Goal: Download file/media

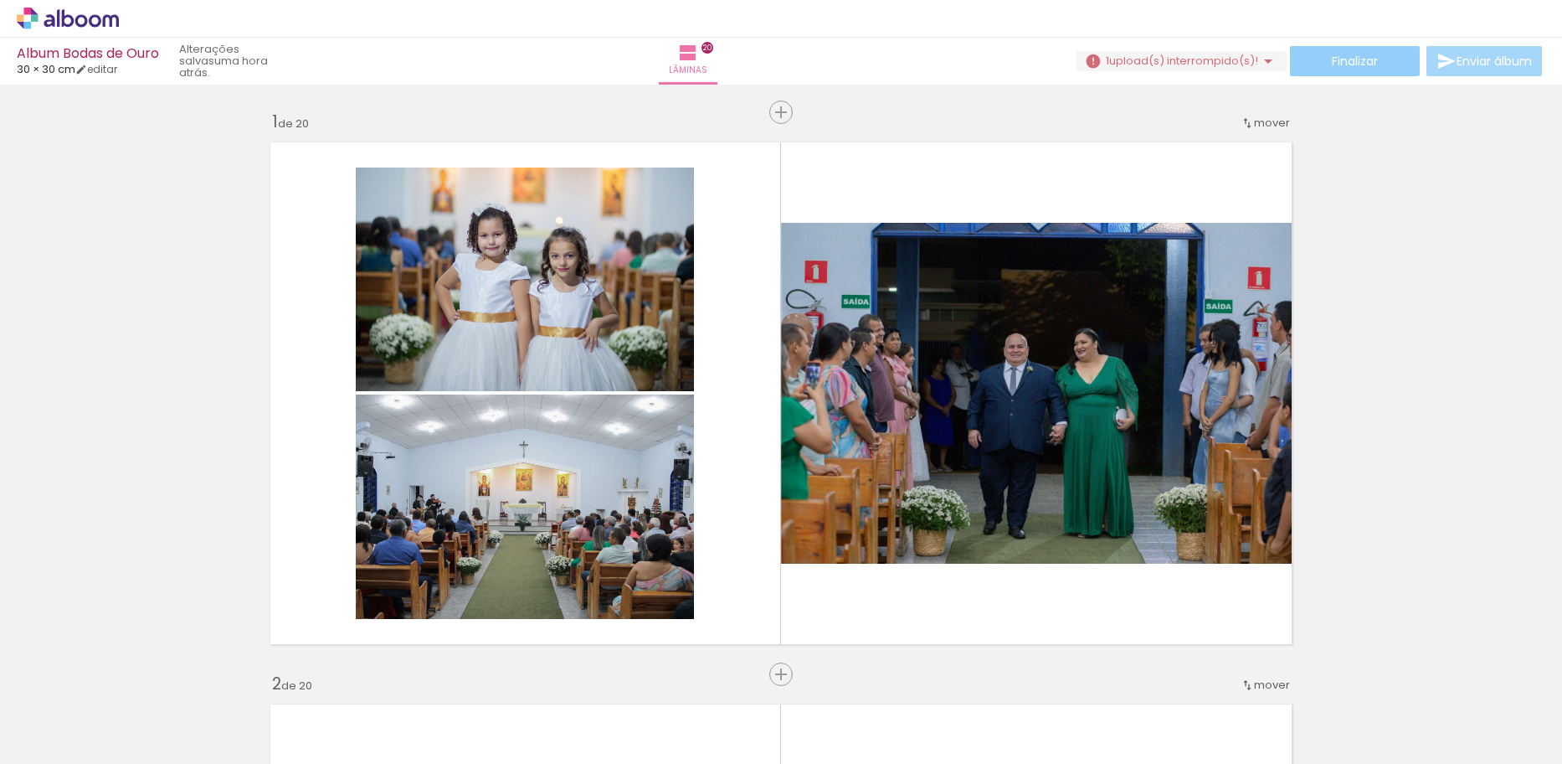
click at [1299, 69] on paper-button "Finalizar" at bounding box center [1355, 61] width 130 height 30
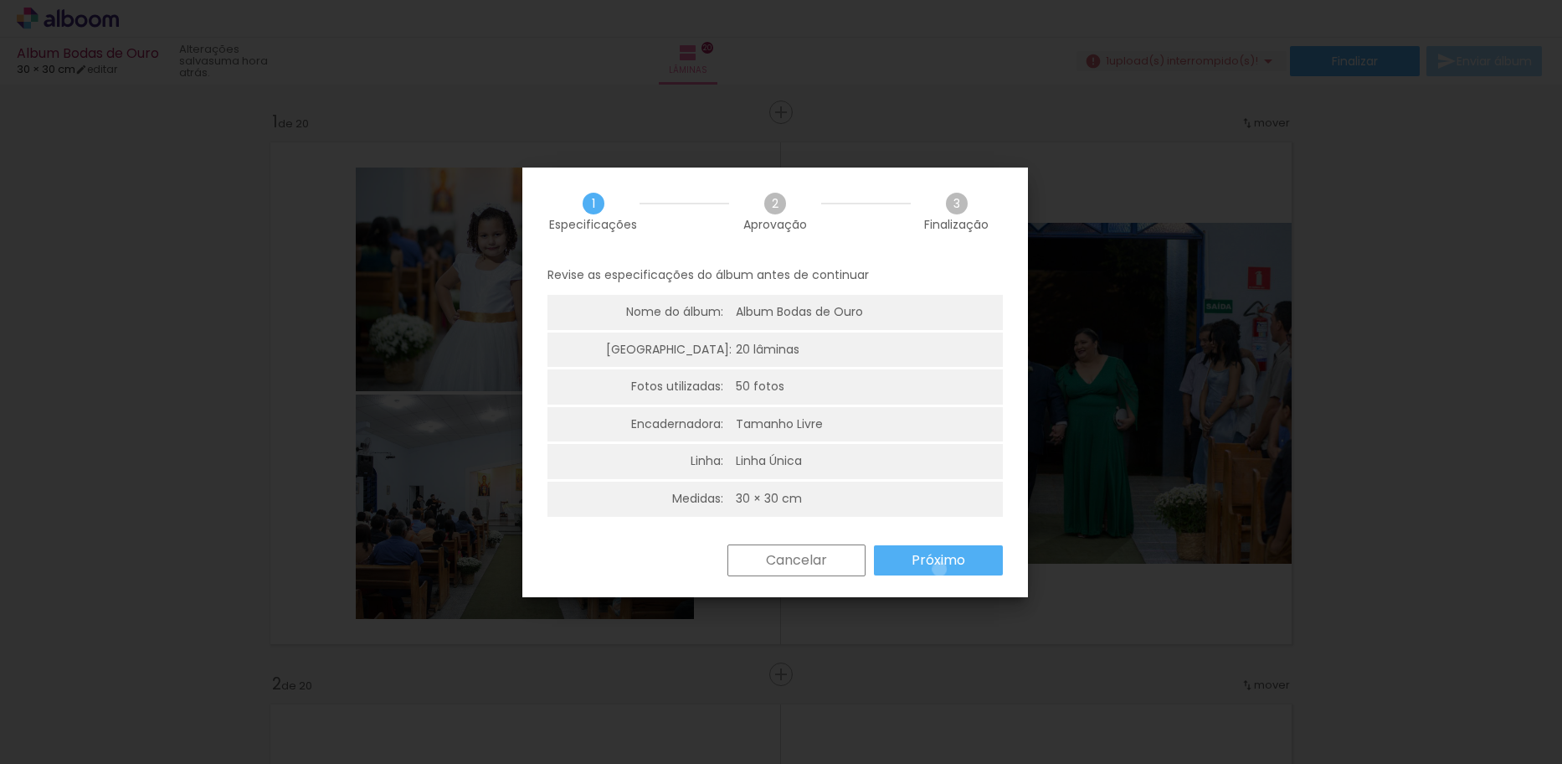
click at [0, 0] on slot "Próximo" at bounding box center [0, 0] width 0 height 0
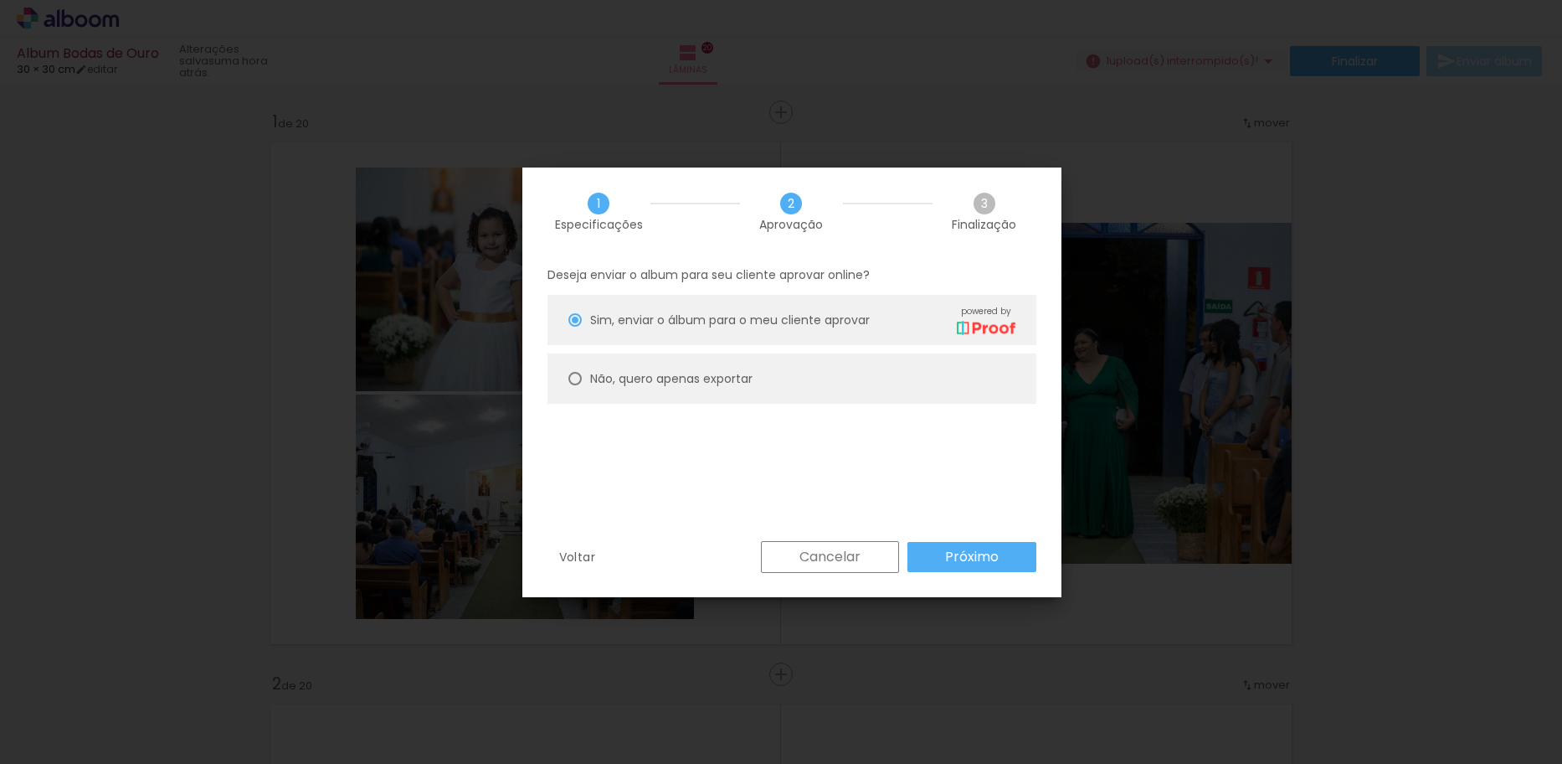
click at [0, 0] on slot "Não, quero apenas exportar" at bounding box center [0, 0] width 0 height 0
type paper-radio-button "on"
click at [1005, 558] on paper-button "Próximo" at bounding box center [972, 557] width 129 height 30
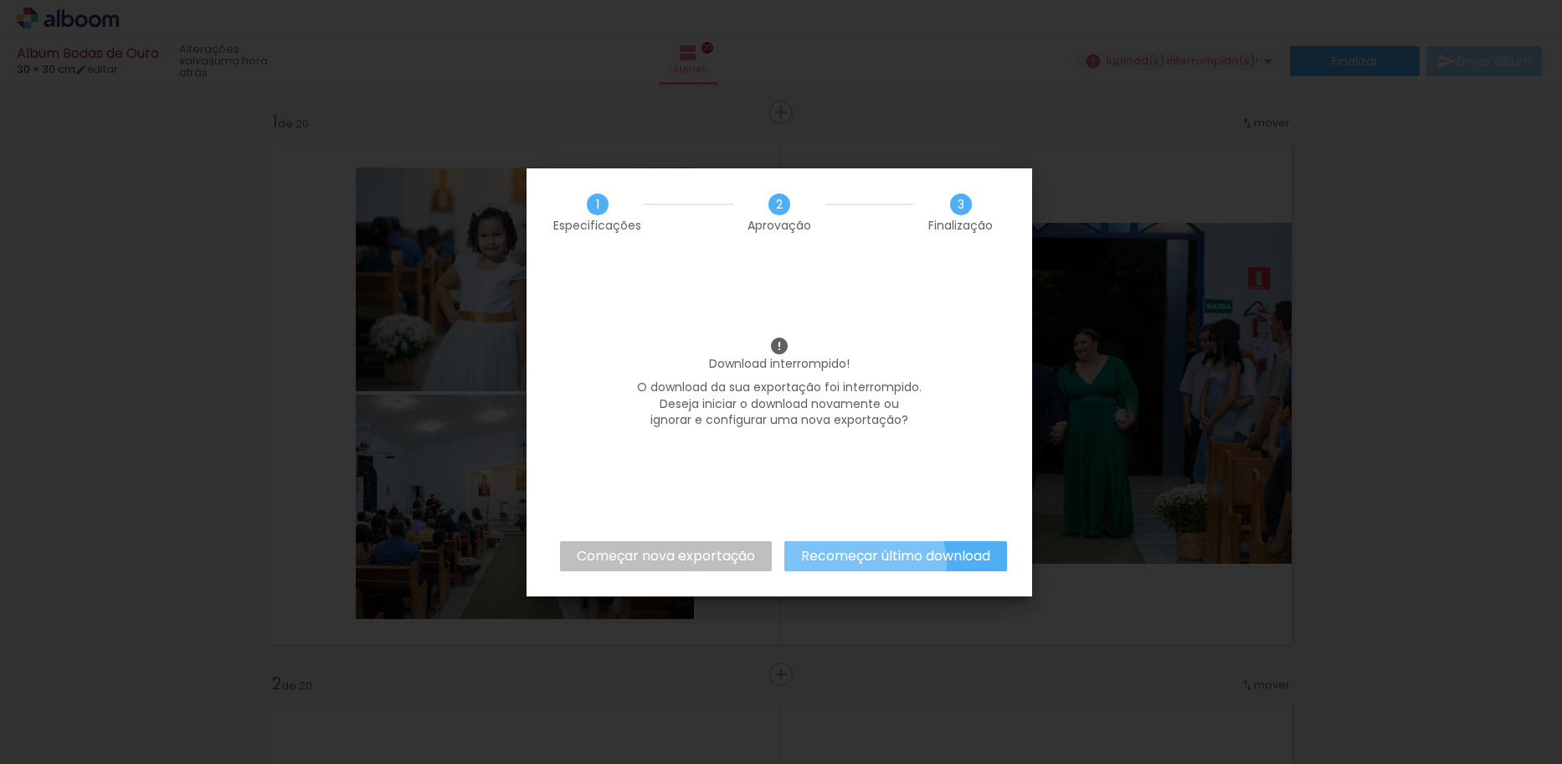
click at [0, 0] on slot "Recomeçar último download" at bounding box center [0, 0] width 0 height 0
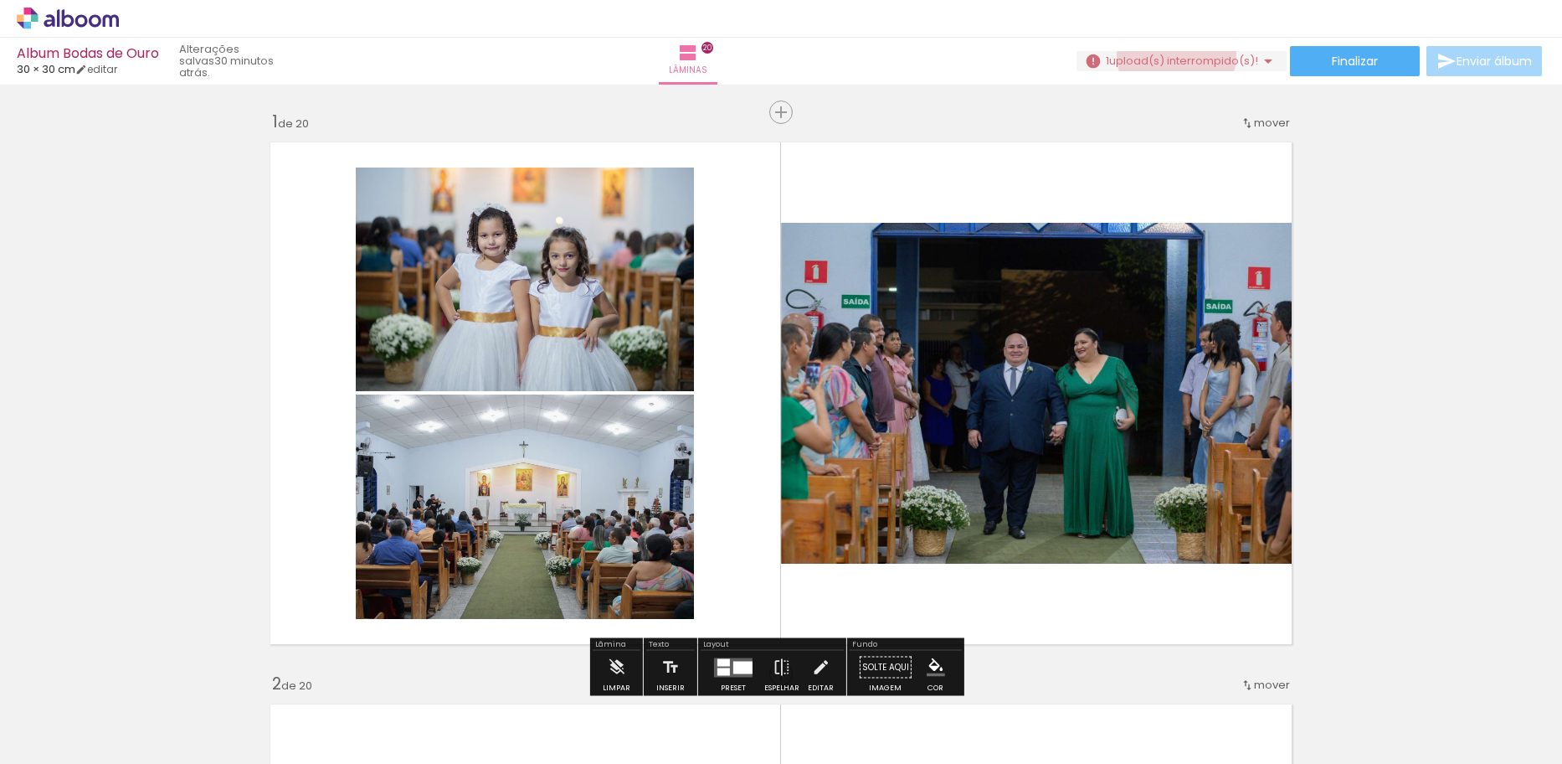
click at [1170, 55] on span "upload(s) interrompido(s)!" at bounding box center [1183, 61] width 149 height 16
click at [1264, 90] on iron-icon at bounding box center [1261, 91] width 17 height 17
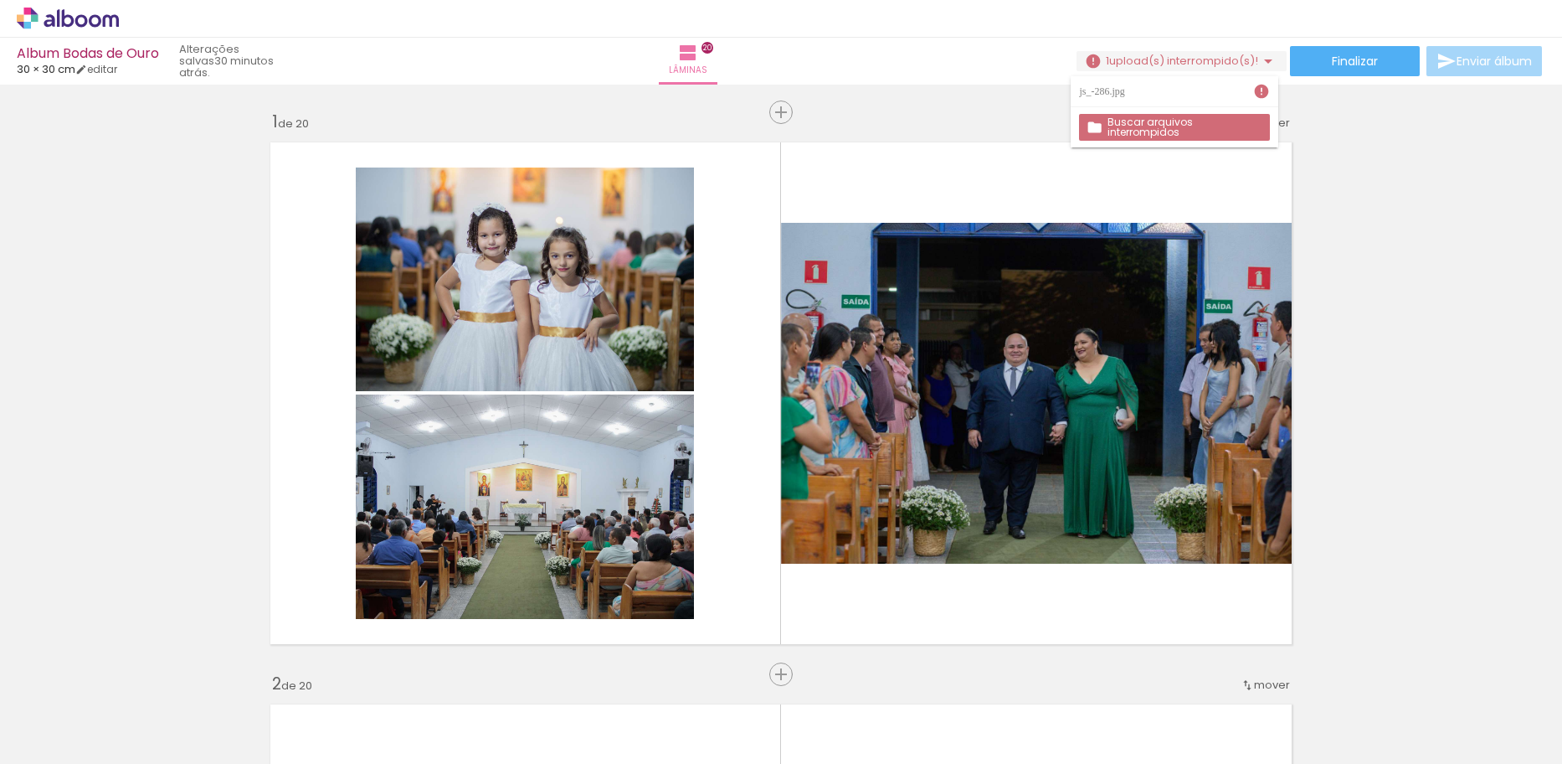
click at [454, 680] on iron-icon at bounding box center [445, 674] width 18 height 18
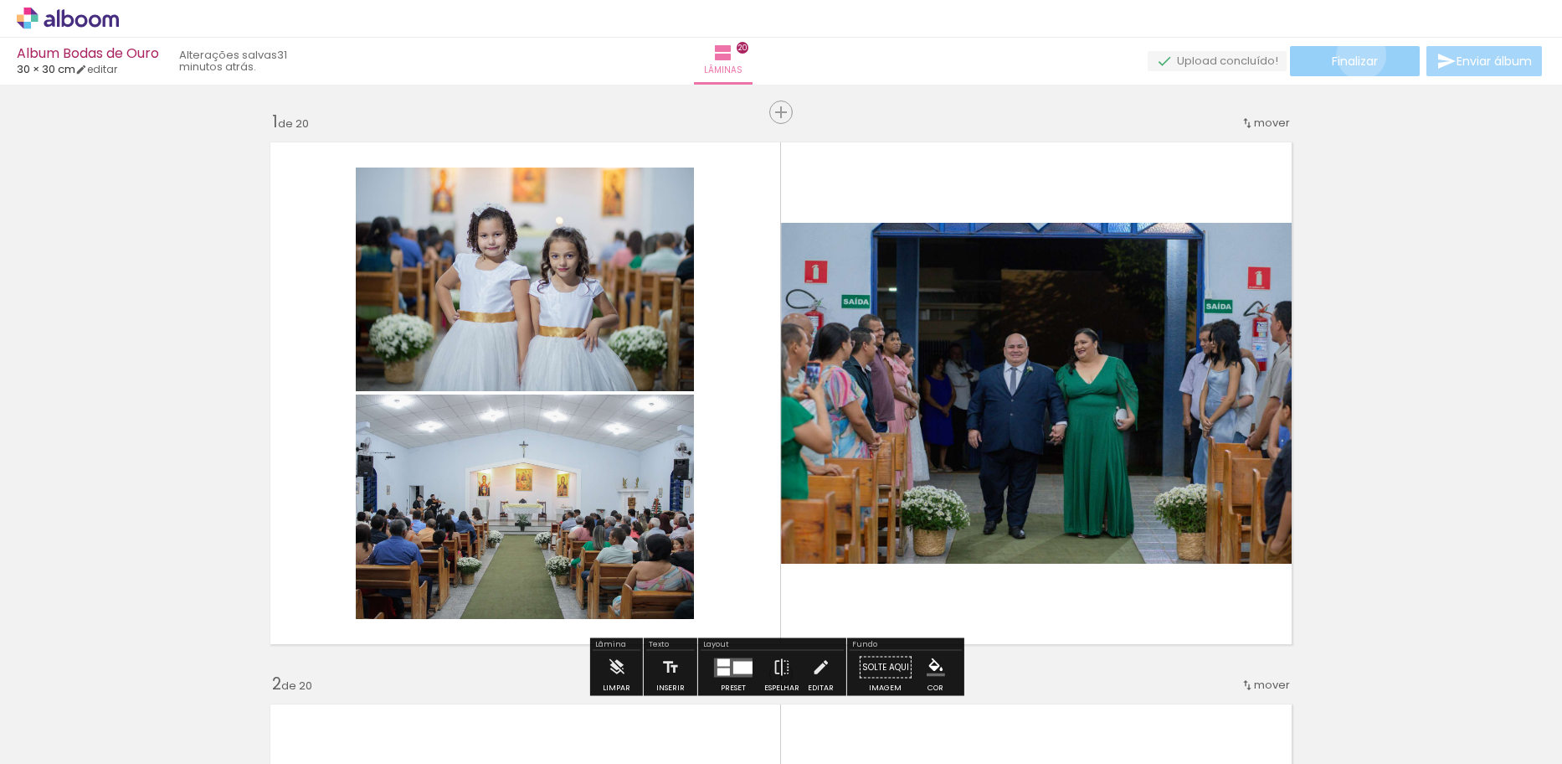
click at [1356, 55] on span "Finalizar" at bounding box center [1355, 61] width 46 height 12
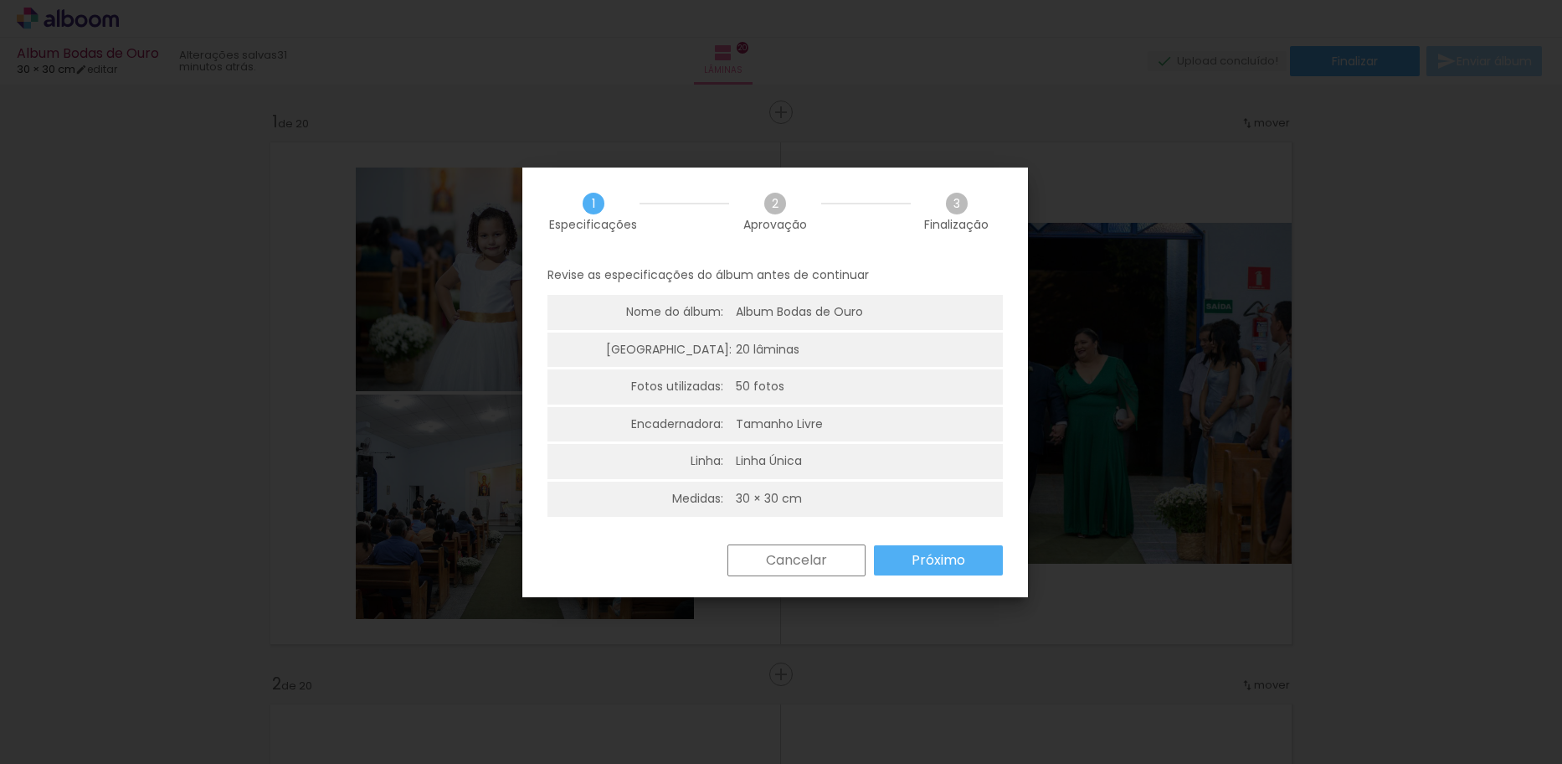
click at [0, 0] on slot "Próximo" at bounding box center [0, 0] width 0 height 0
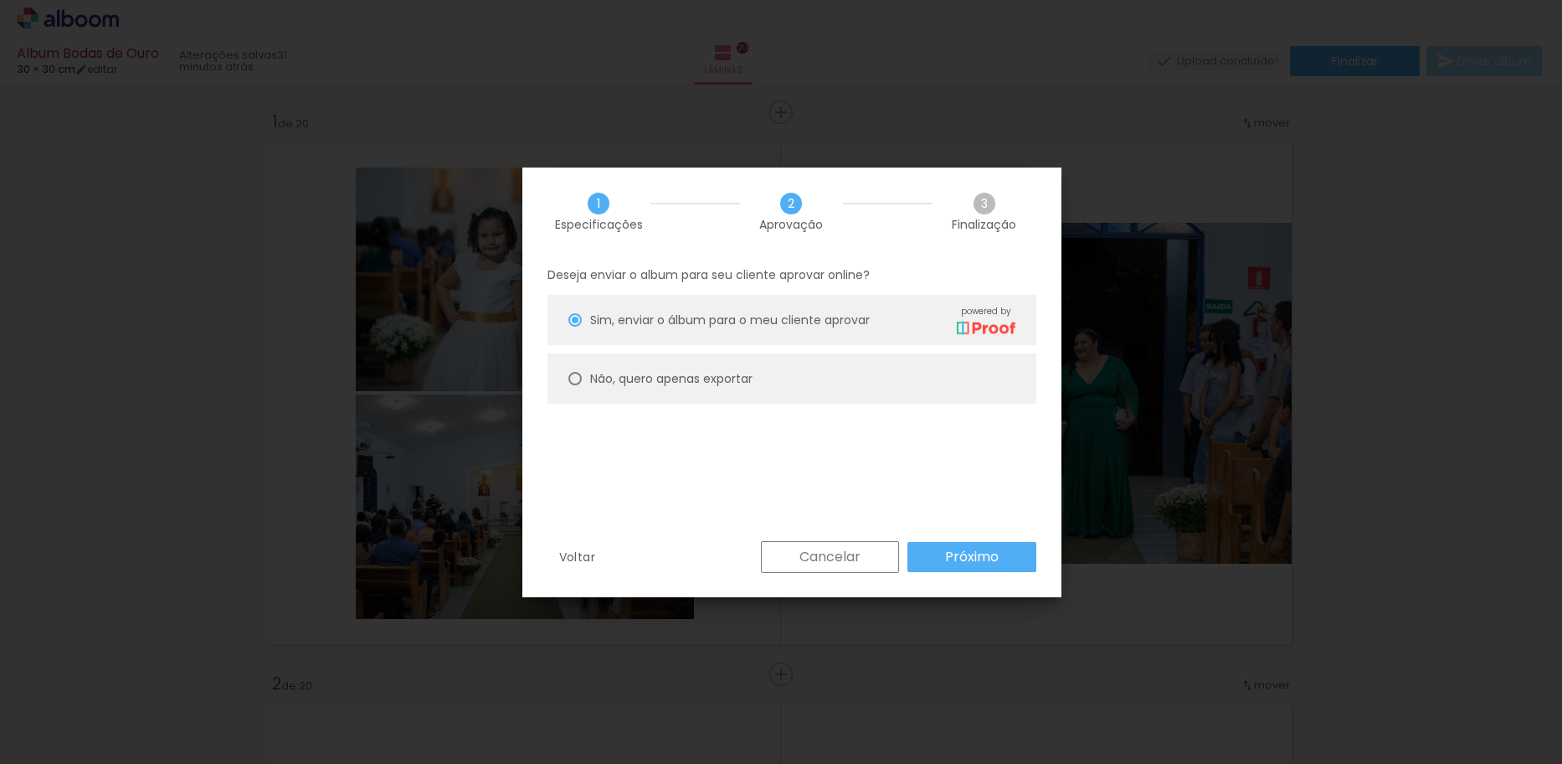
drag, startPoint x: 669, startPoint y: 375, endPoint x: 743, endPoint y: 417, distance: 84.7
click at [0, 0] on slot "Não, quero apenas exportar" at bounding box center [0, 0] width 0 height 0
type paper-radio-button "on"
click at [0, 0] on slot "Próximo" at bounding box center [0, 0] width 0 height 0
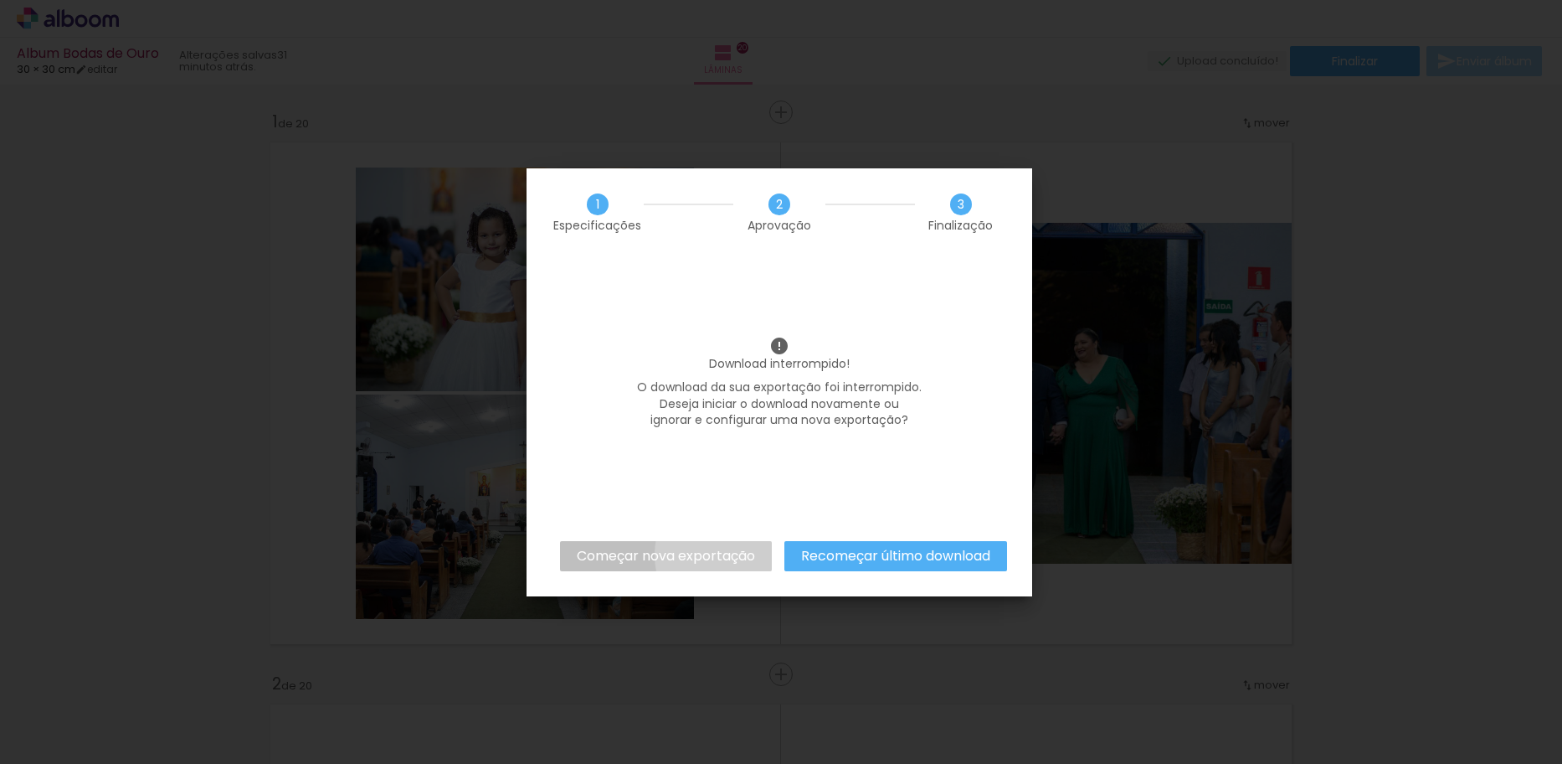
click at [0, 0] on slot "Começar nova exportação" at bounding box center [0, 0] width 0 height 0
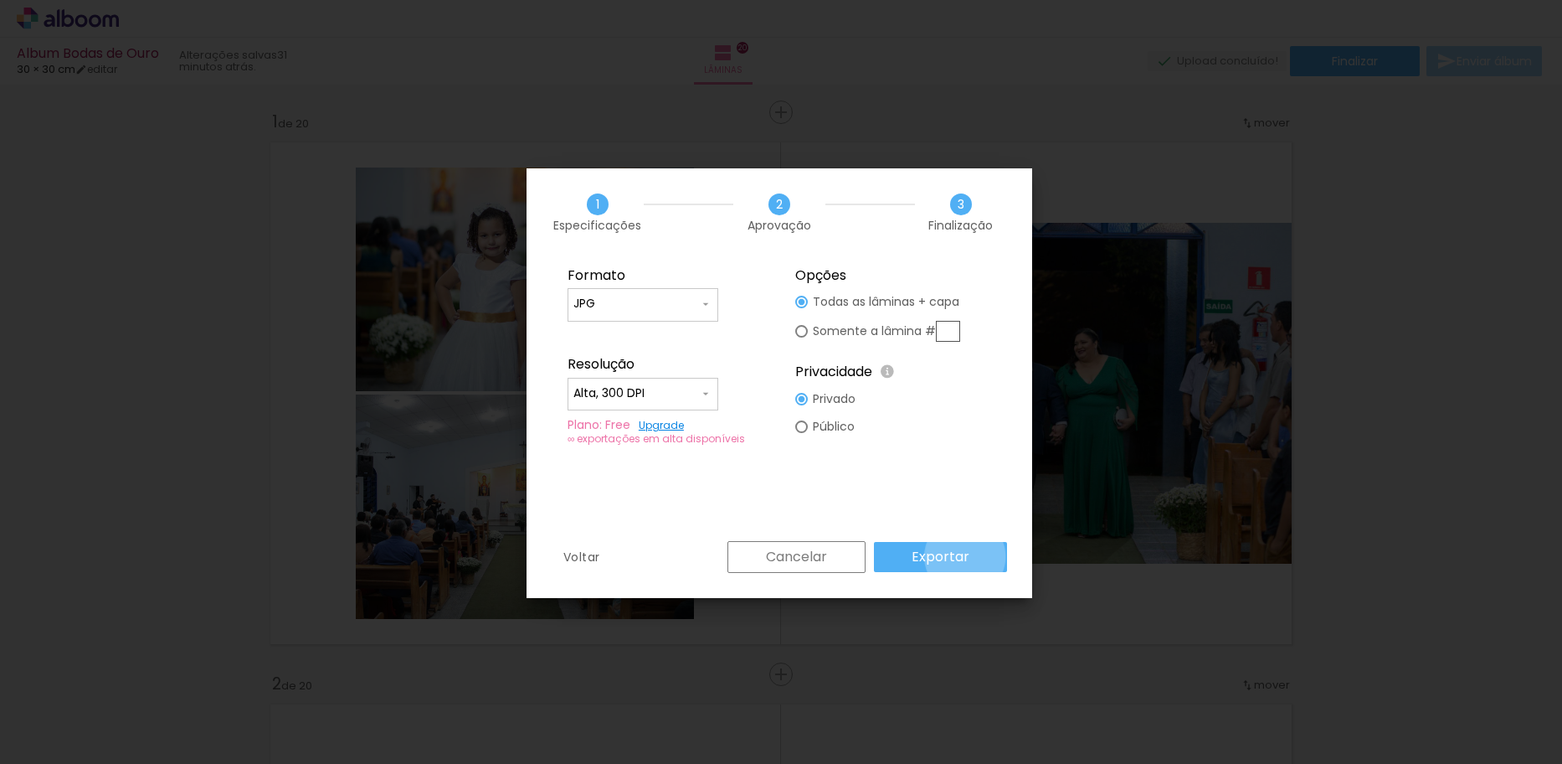
click at [0, 0] on slot "Exportar" at bounding box center [0, 0] width 0 height 0
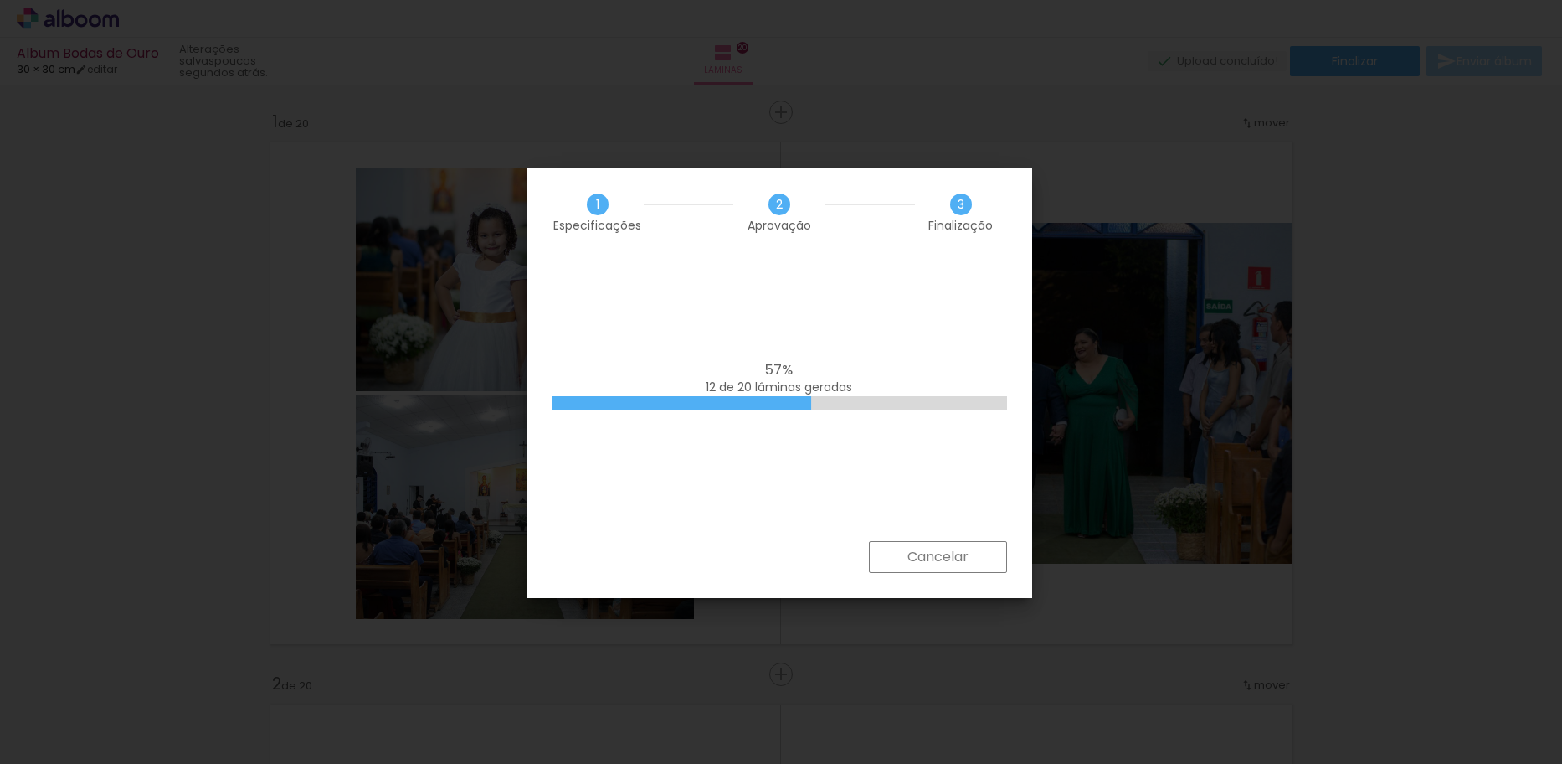
scroll to position [0, 2781]
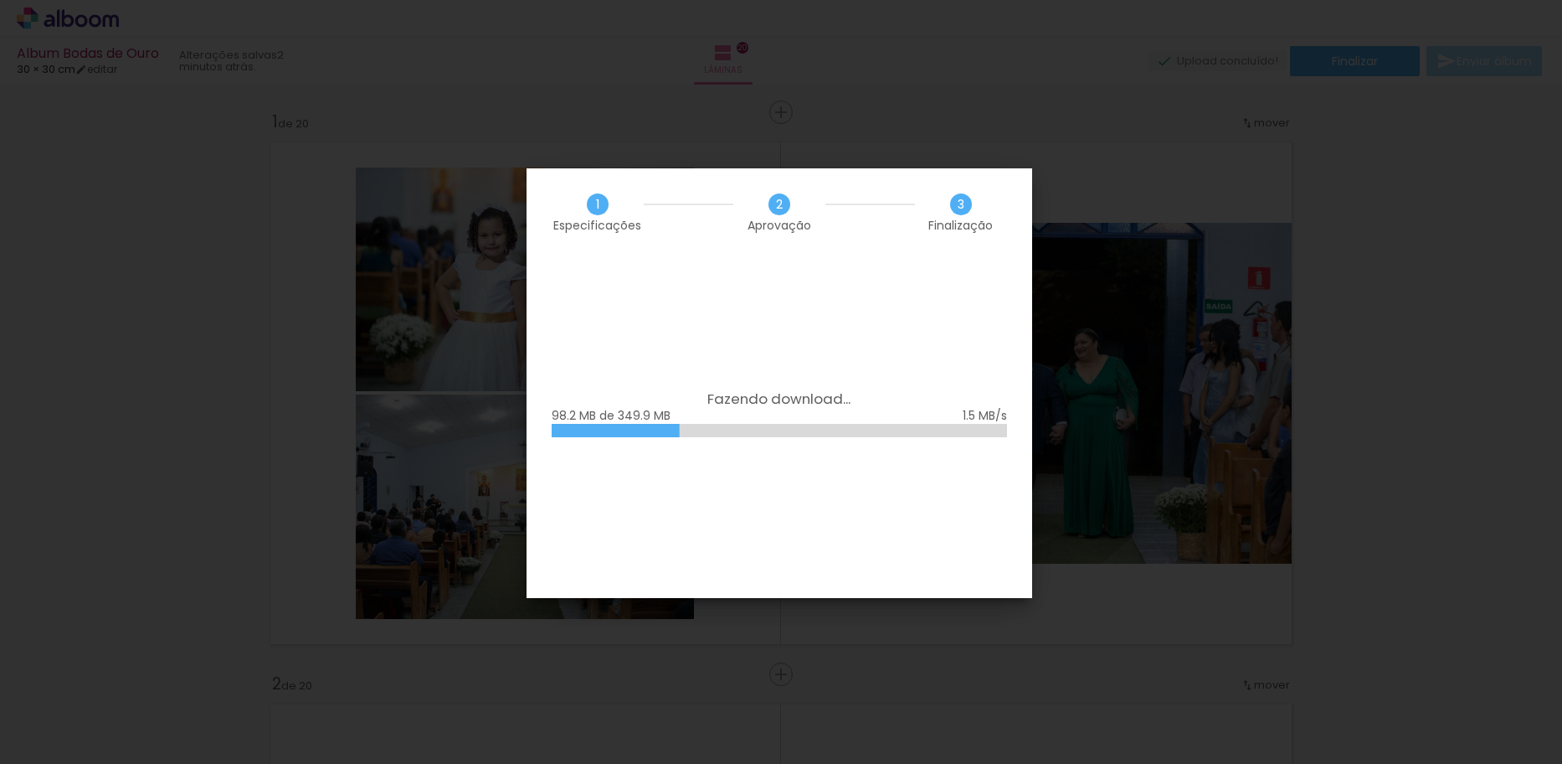
scroll to position [0, 2781]
